Goal: Transaction & Acquisition: Book appointment/travel/reservation

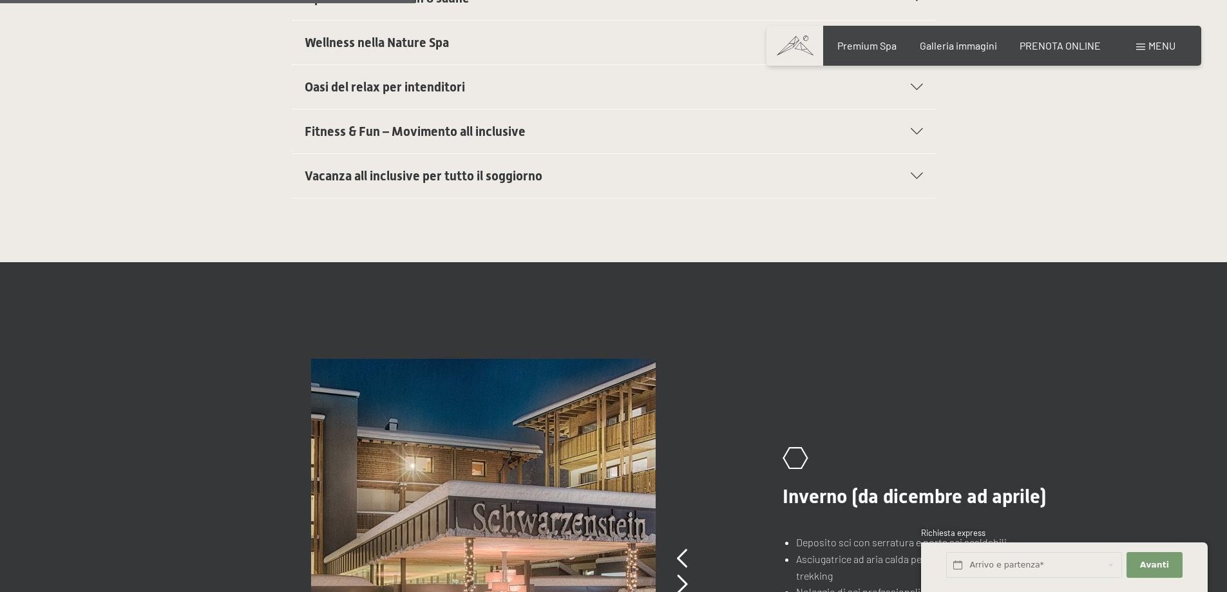
scroll to position [515, 0]
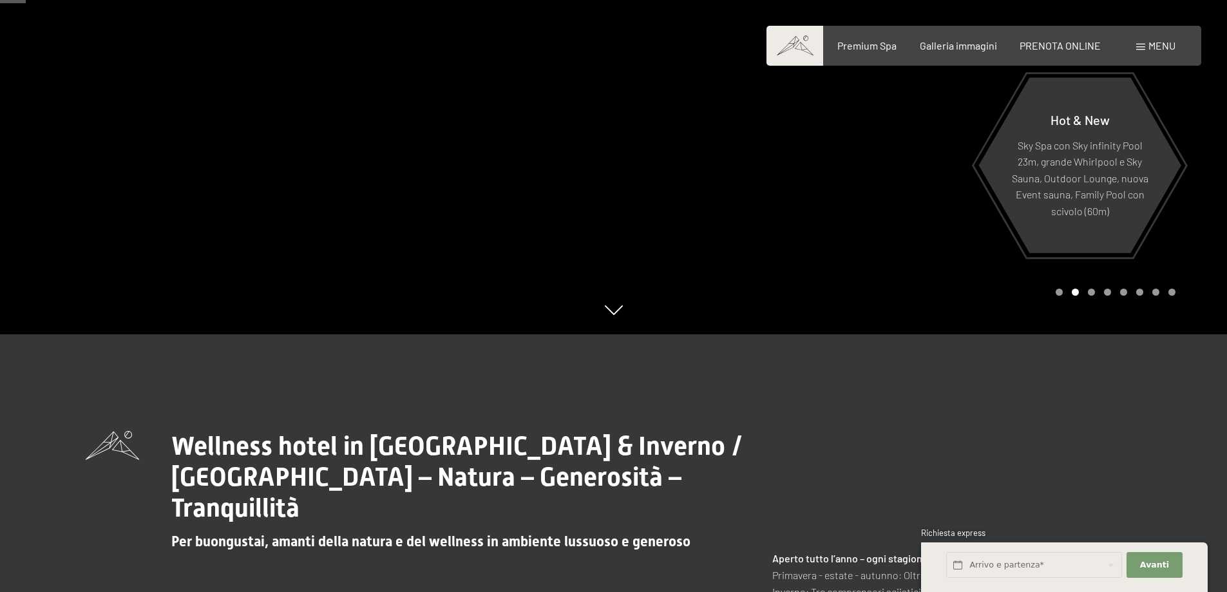
scroll to position [64, 0]
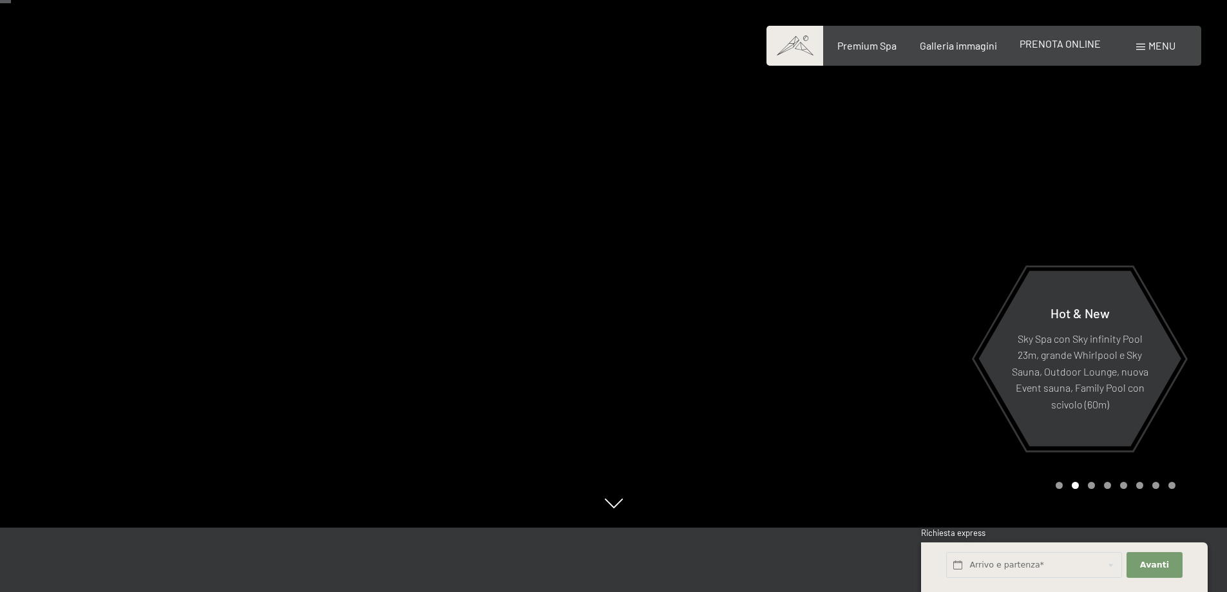
click at [1071, 44] on span "PRENOTA ONLINE" at bounding box center [1059, 43] width 81 height 12
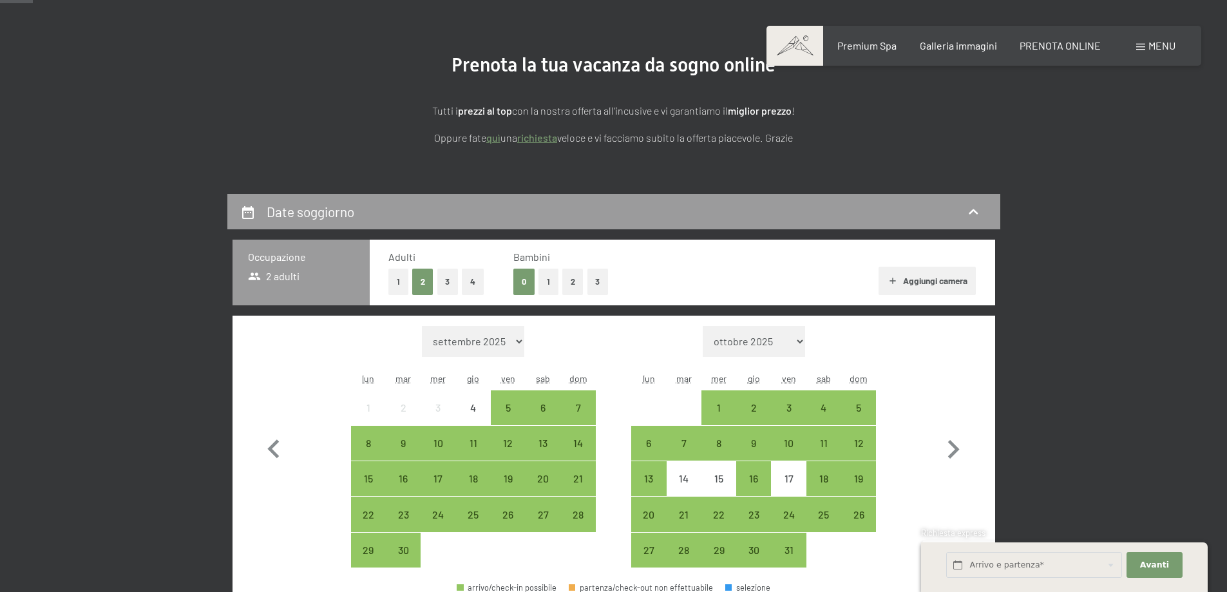
scroll to position [129, 0]
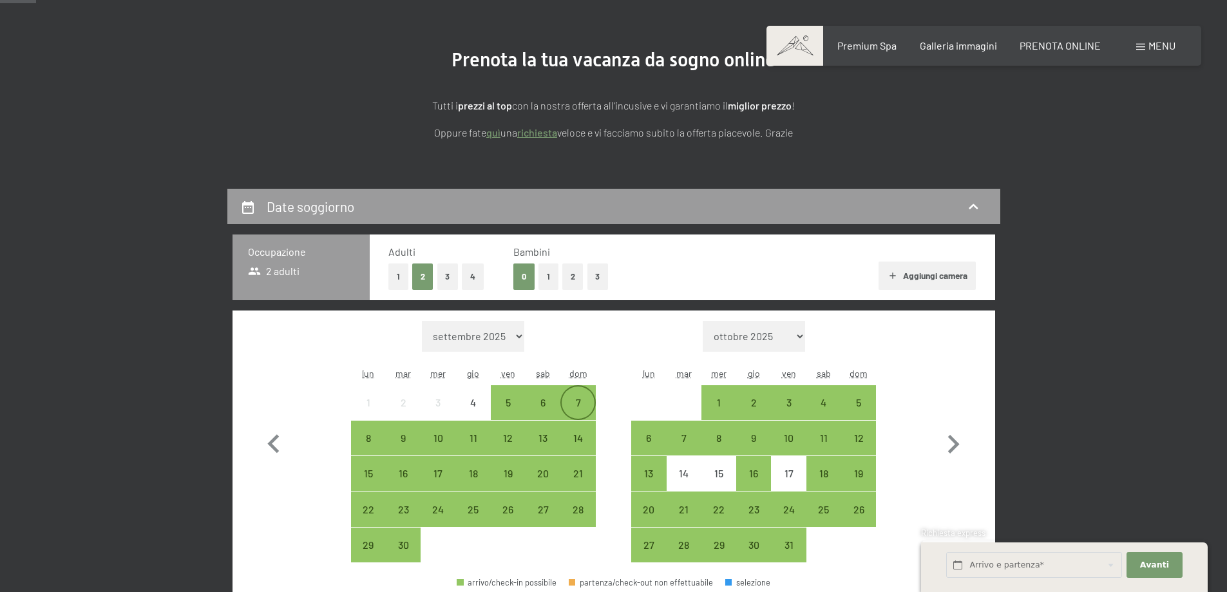
click at [574, 405] on div "7" at bounding box center [577, 413] width 32 height 32
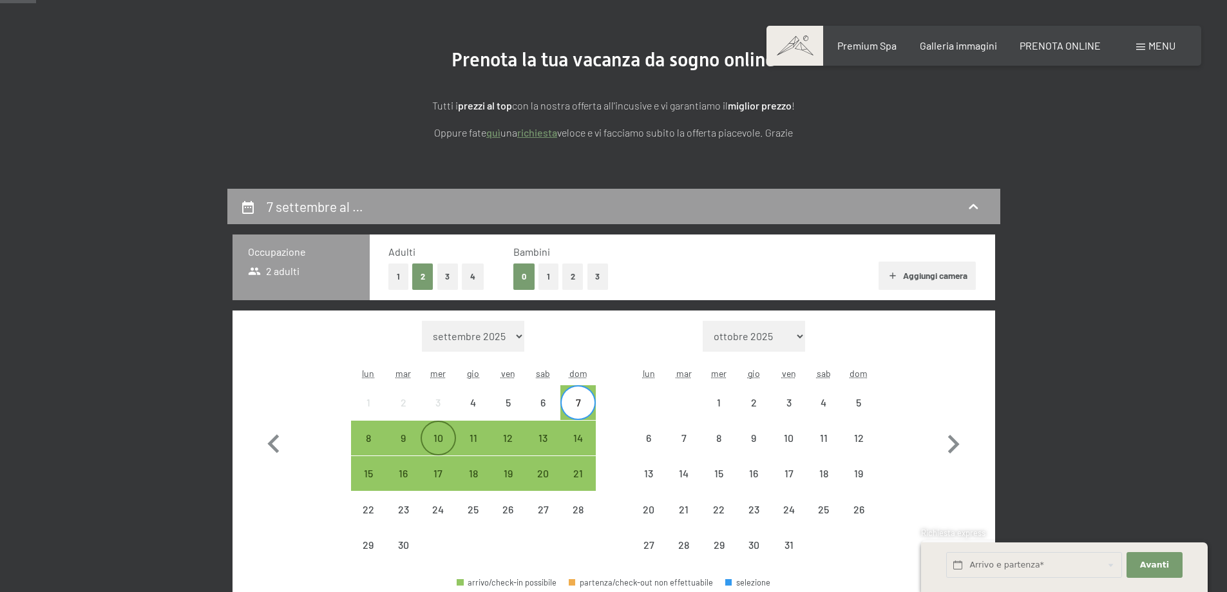
click at [435, 446] on div "10" at bounding box center [438, 449] width 32 height 32
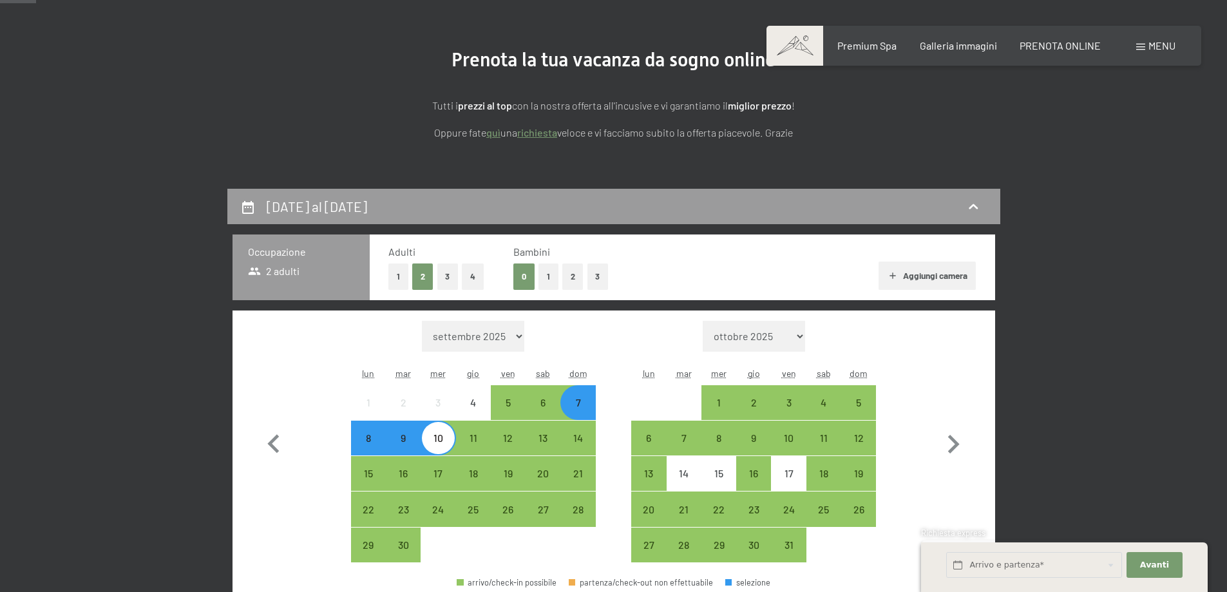
click at [578, 278] on button "2" at bounding box center [572, 276] width 21 height 26
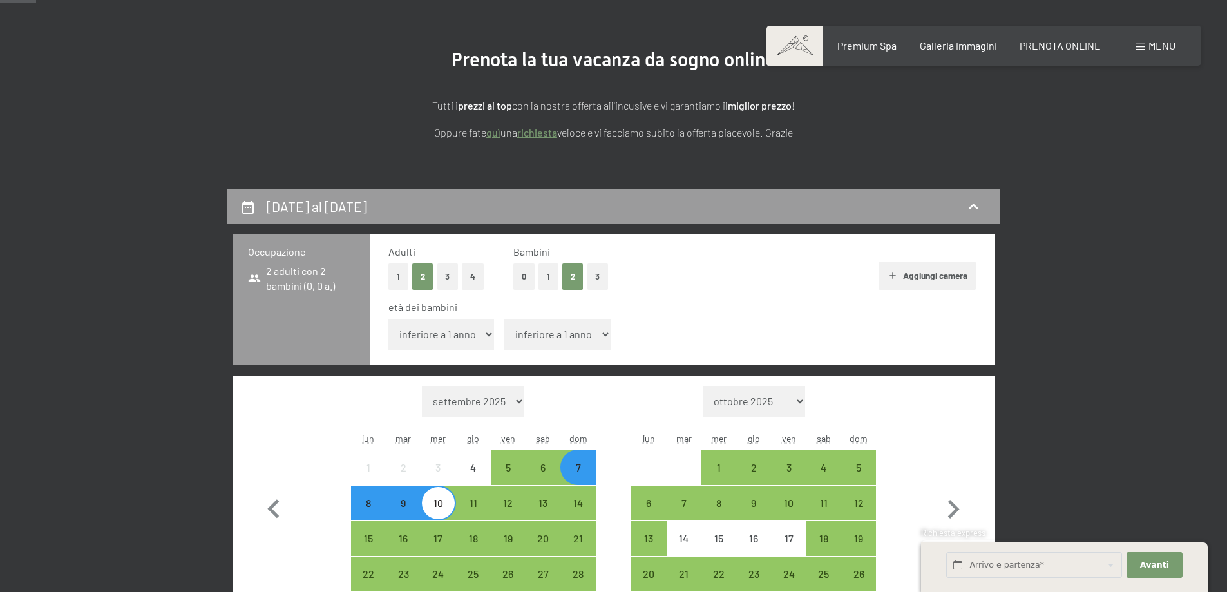
click at [484, 328] on label "Consenso marketing*" at bounding box center [536, 333] width 104 height 13
click at [483, 328] on input "Consenso marketing*" at bounding box center [477, 333] width 13 height 13
checkbox input "false"
click at [480, 335] on select "inferiore a 1 anno 1 anno 2 anni 3 anni 4 anni 5 anni 6 anni 7 anni 8 anni 9 an…" at bounding box center [441, 334] width 106 height 31
select select "3"
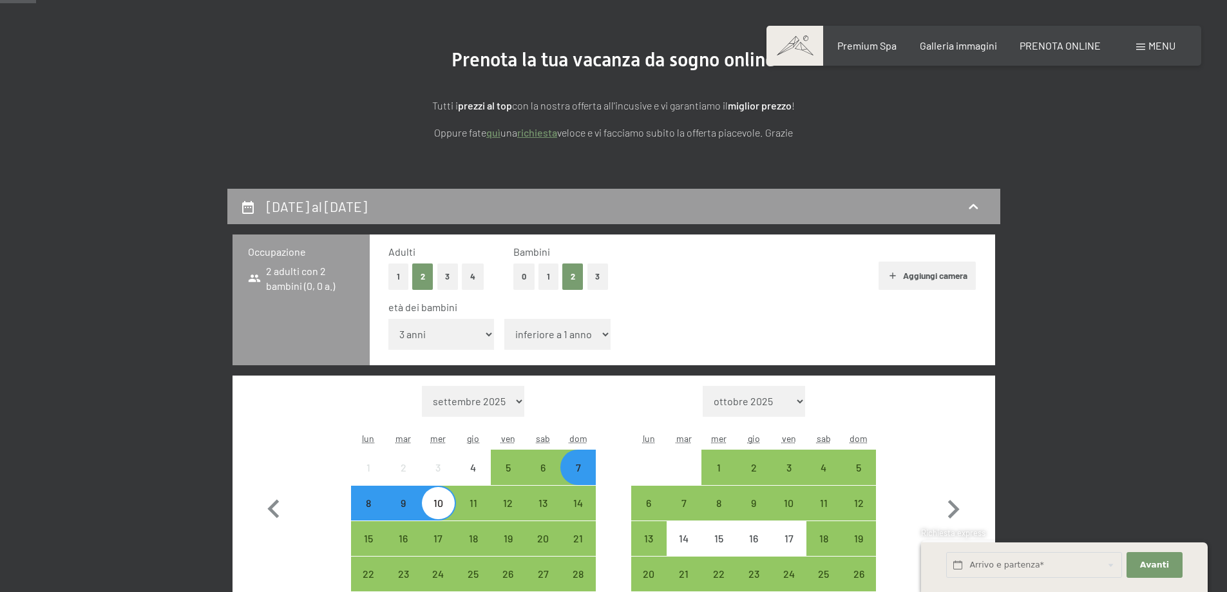
click at [388, 319] on select "inferiore a 1 anno 1 anno 2 anni 3 anni 4 anni 5 anni 6 anni 7 anni 8 anni 9 an…" at bounding box center [441, 334] width 106 height 31
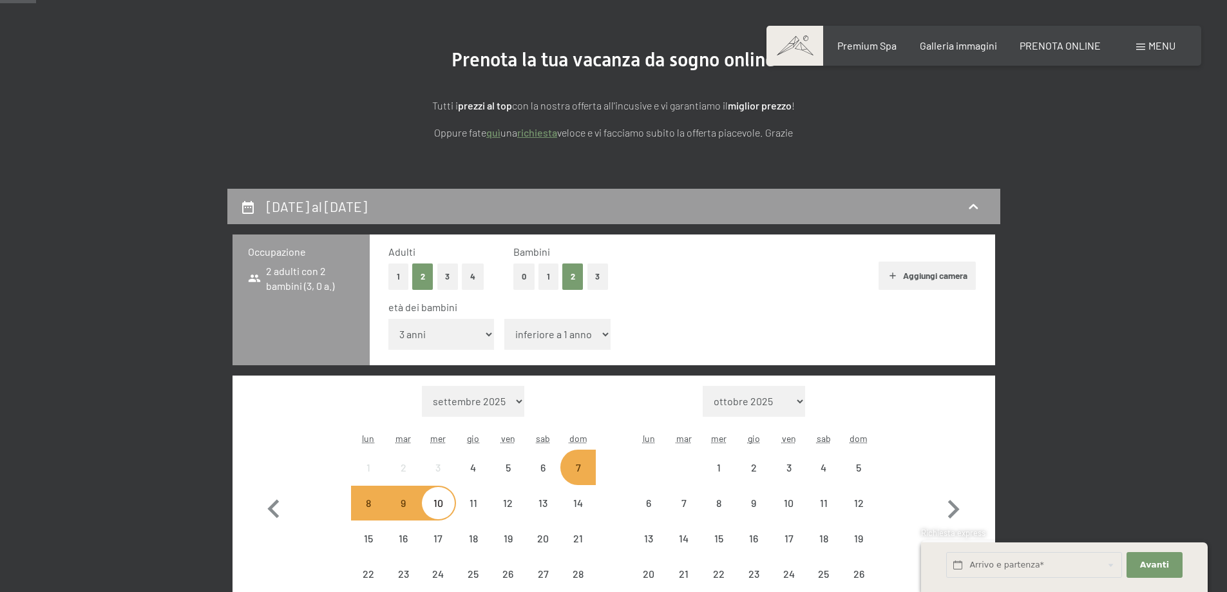
click at [572, 340] on select "inferiore a 1 anno 1 anno 2 anni 3 anni 4 anni 5 anni 6 anni 7 anni 8 anni 9 an…" at bounding box center [557, 334] width 106 height 31
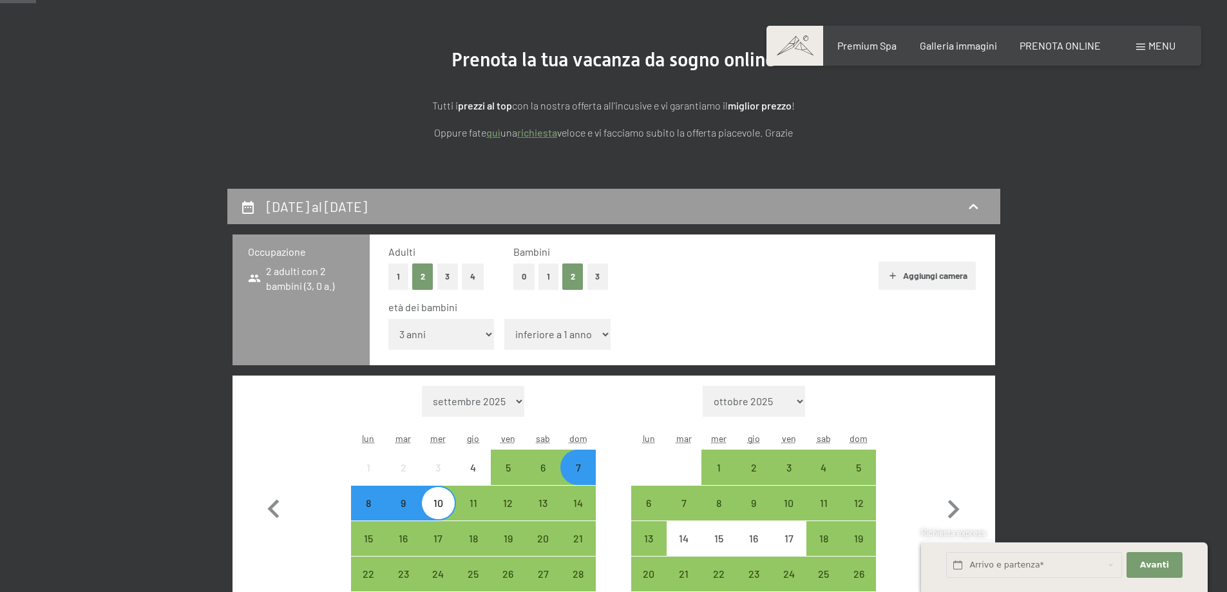
select select "7"
click at [504, 319] on select "inferiore a 1 anno 1 anno 2 anni 3 anni 4 anni 5 anni 6 anni 7 anni 8 anni 9 an…" at bounding box center [557, 334] width 106 height 31
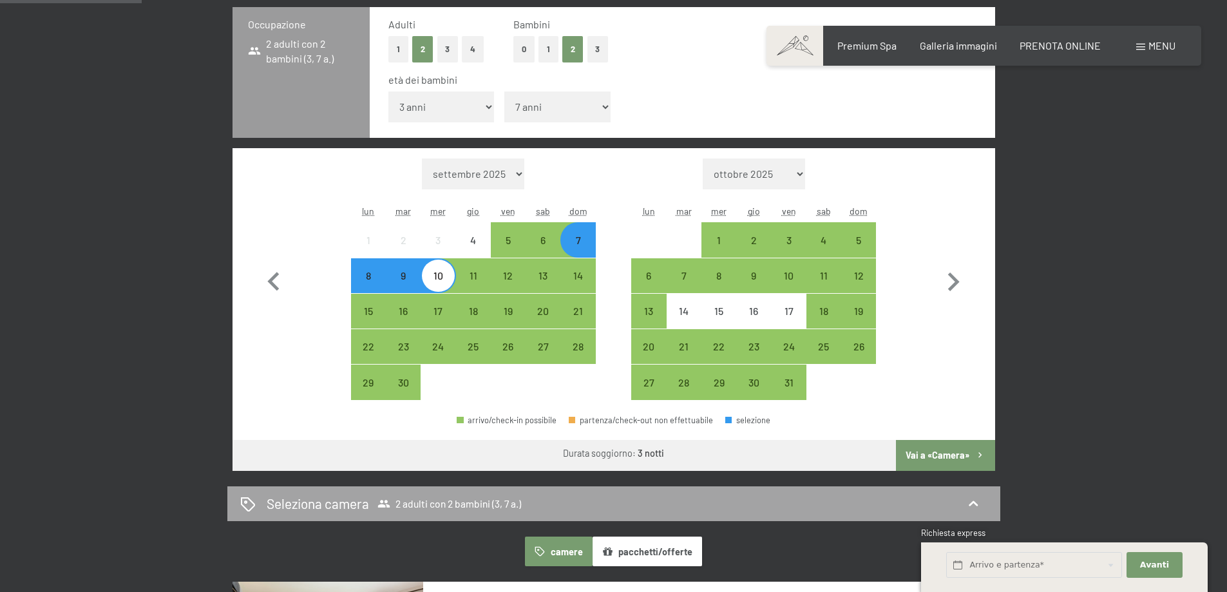
scroll to position [386, 0]
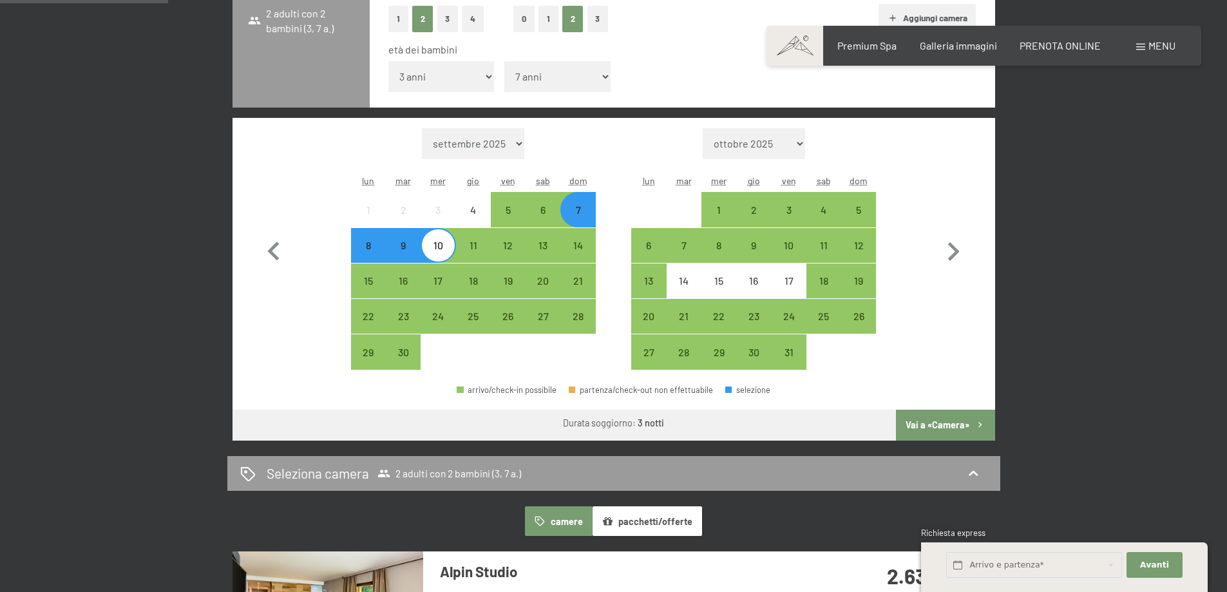
click at [943, 428] on button "Vai a «Camera»" at bounding box center [945, 425] width 99 height 31
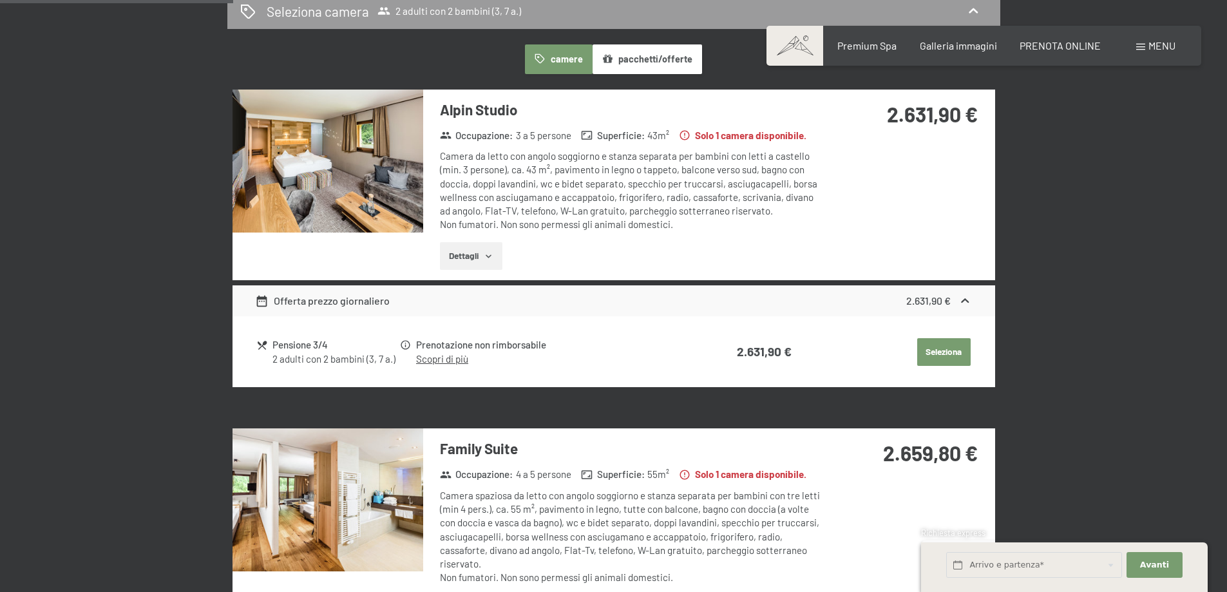
scroll to position [253, 0]
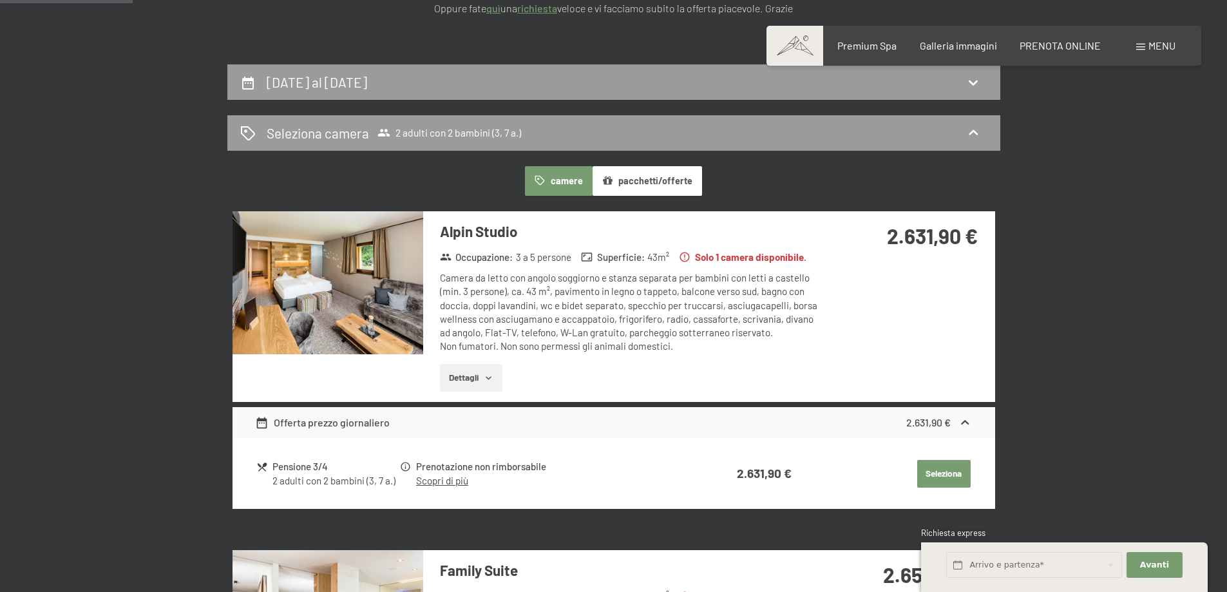
click at [643, 186] on button "pacchetti/offerte" at bounding box center [646, 181] width 109 height 30
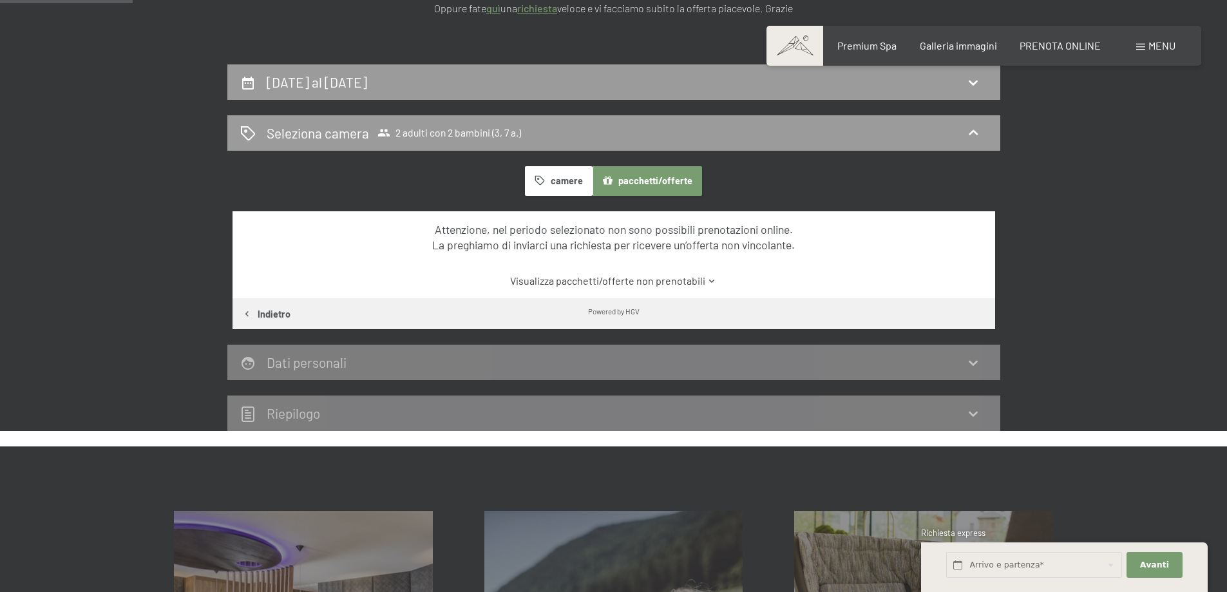
click at [266, 313] on button "Indietro" at bounding box center [266, 313] width 68 height 31
select select "3"
select select "7"
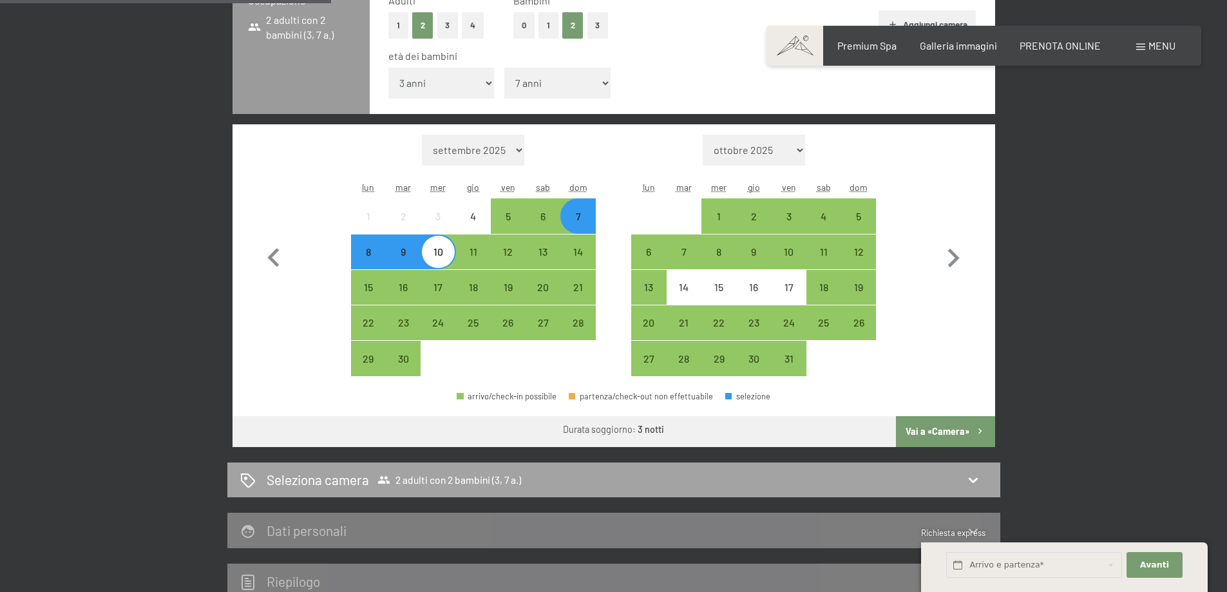
scroll to position [446, 0]
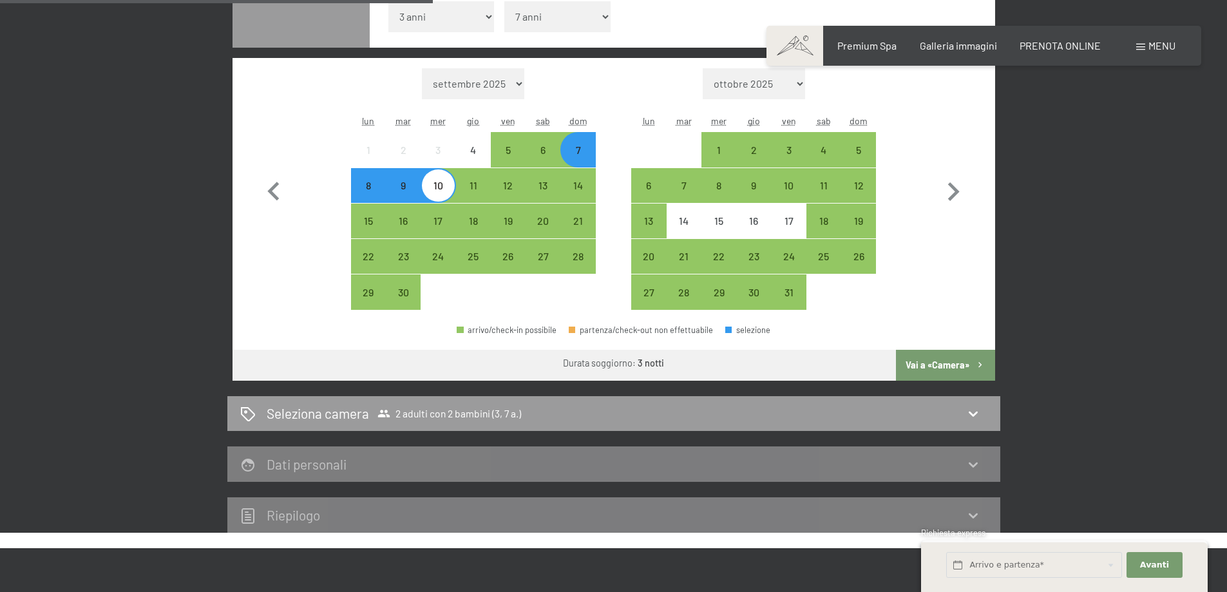
click at [936, 361] on button "Vai a «Camera»" at bounding box center [945, 365] width 99 height 31
click at [936, 310] on button "button" at bounding box center [952, 189] width 37 height 242
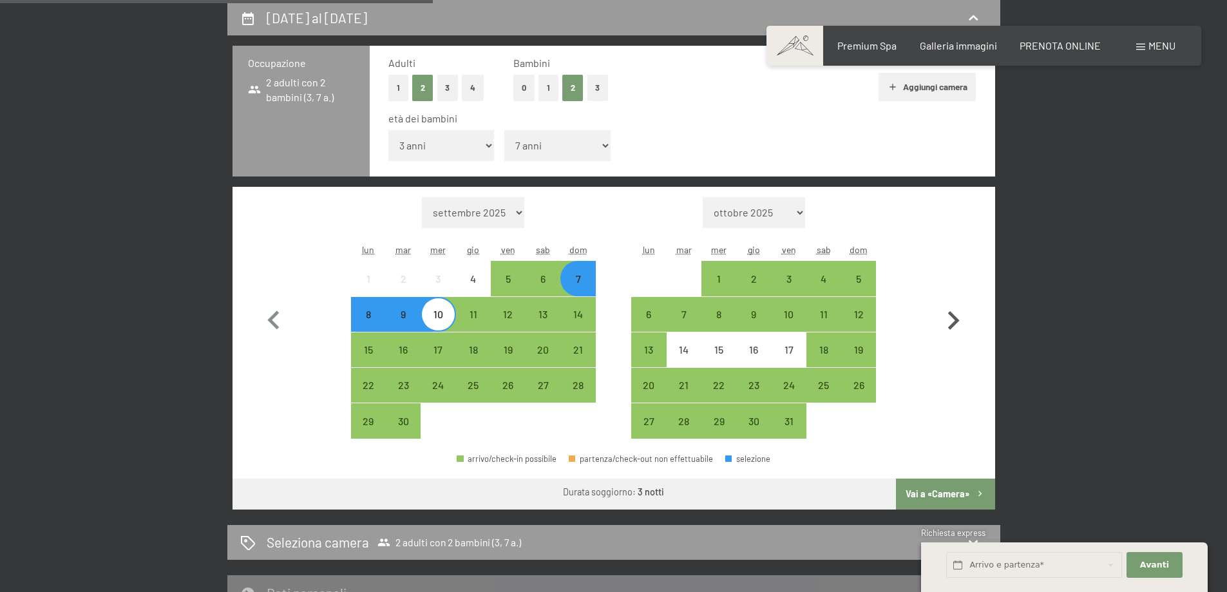
select select "2025-10-01"
select select "2025-11-01"
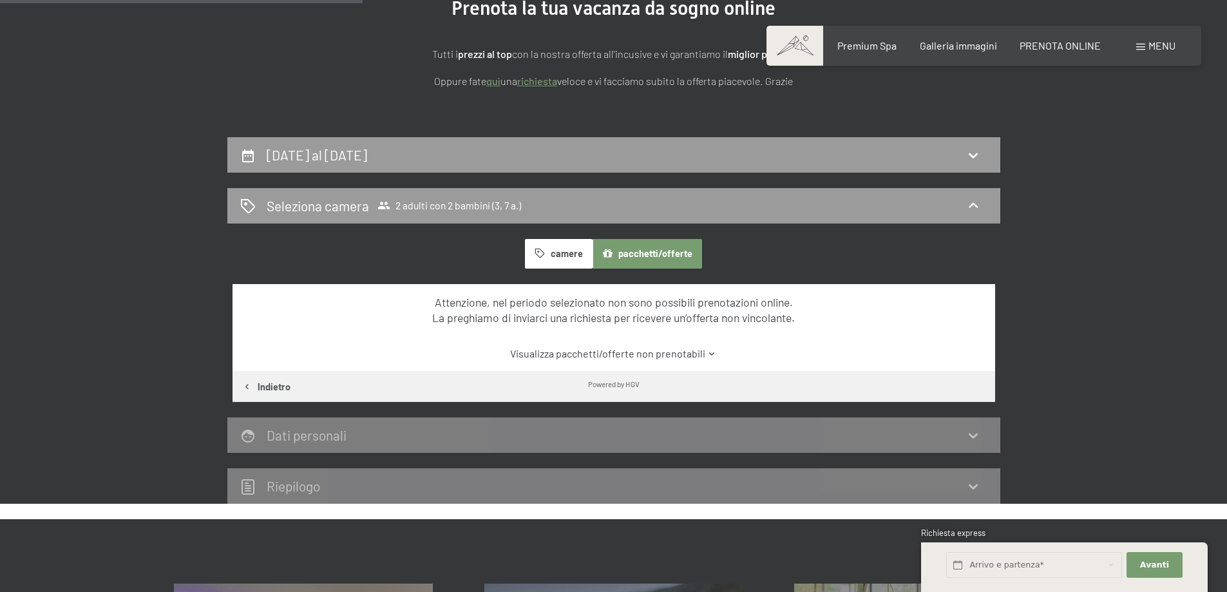
scroll to position [124, 0]
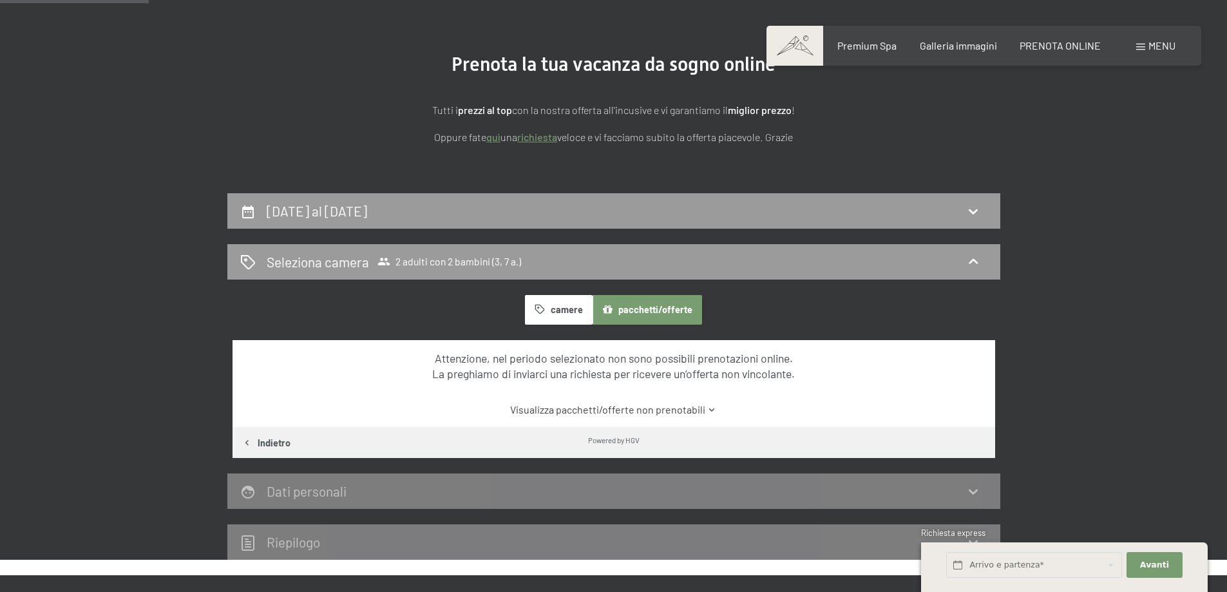
click at [554, 312] on button "camere" at bounding box center [558, 310] width 67 height 30
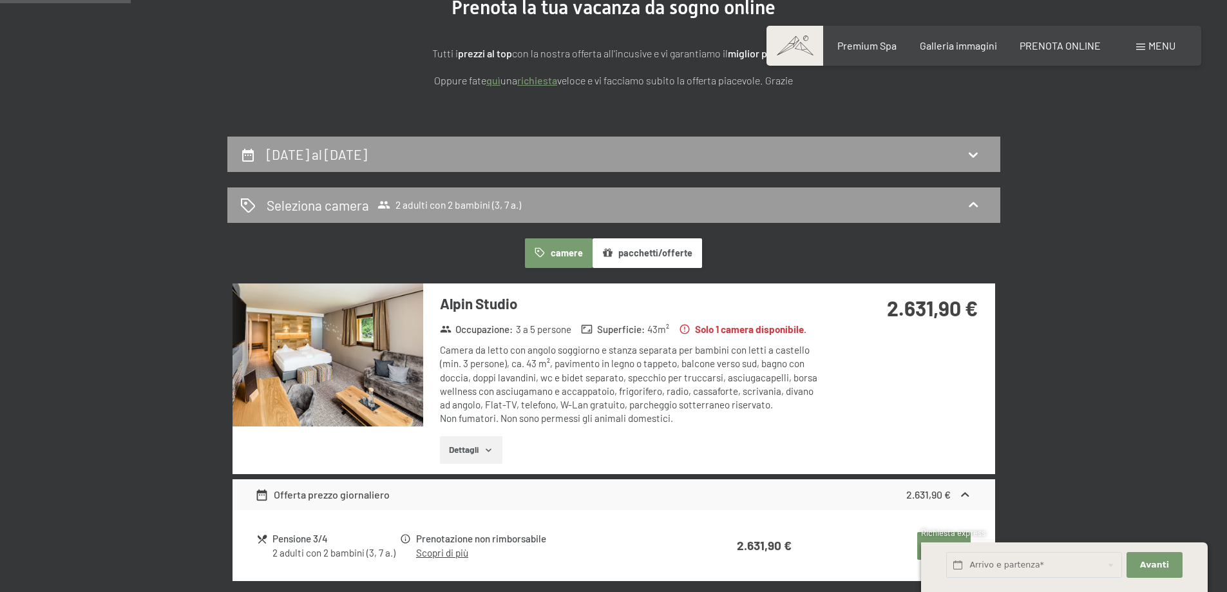
scroll to position [317, 0]
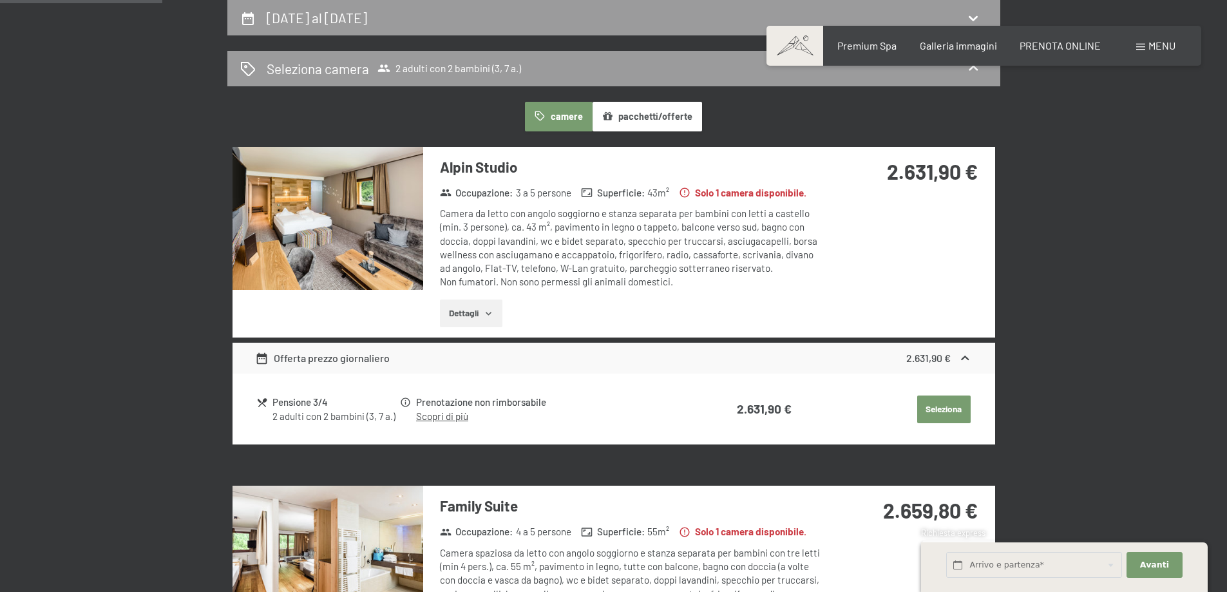
click at [294, 403] on div "Pensione 3/4" at bounding box center [335, 402] width 126 height 15
click at [406, 400] on icon at bounding box center [405, 402] width 10 height 10
click at [437, 418] on link "Scopri di più" at bounding box center [442, 416] width 52 height 12
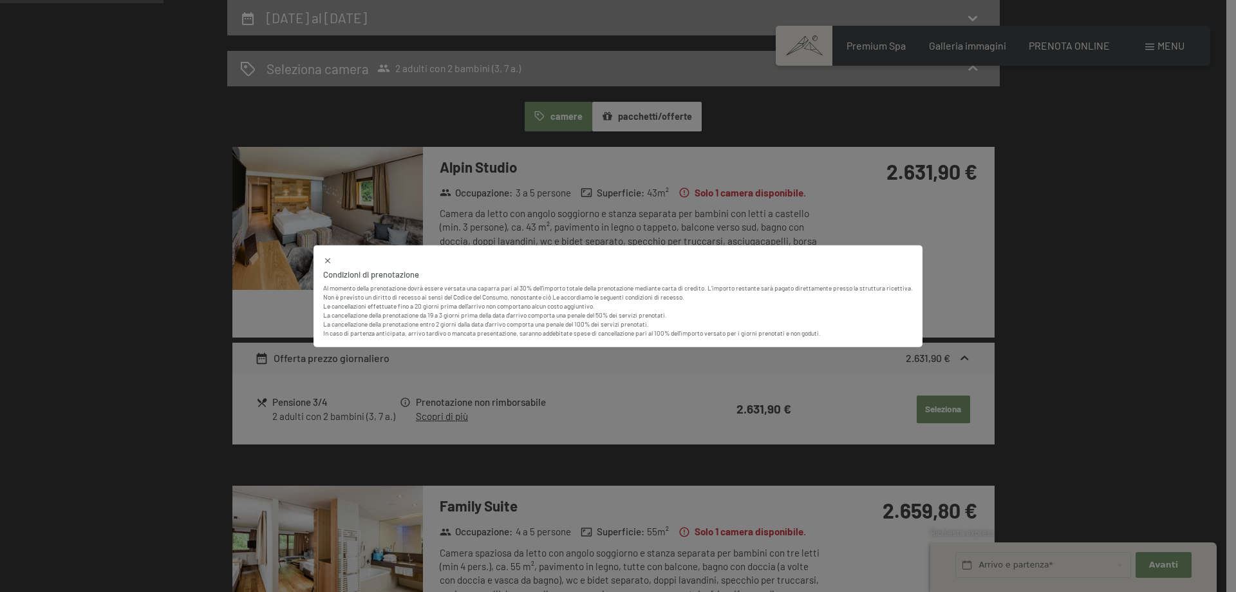
click at [928, 318] on div "Condizioni di prenotazione Al momento della prenotazione dovrà essere versata u…" at bounding box center [618, 296] width 1236 height 592
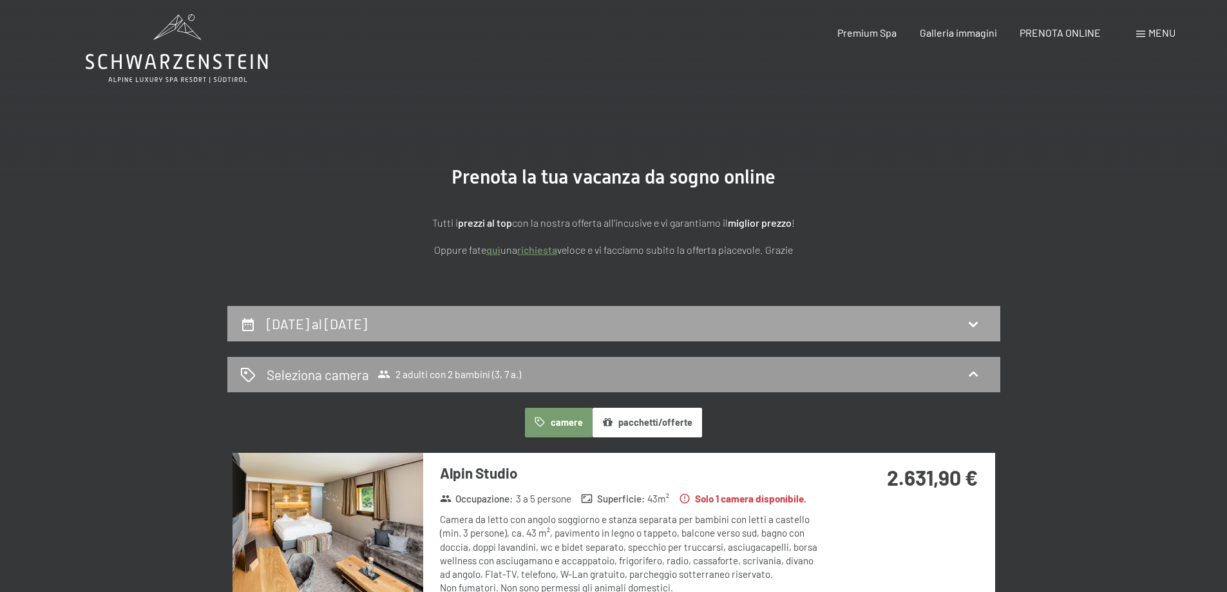
scroll to position [0, 0]
